Goal: Complete application form

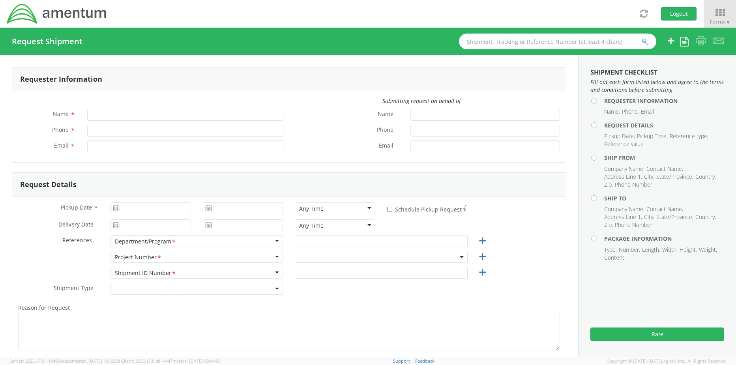
type input "[PERSON_NAME]"
type input "+1-817-647-5013"
type input "rebecca.thorstenson@amentum.com"
